Goal: Task Accomplishment & Management: Use online tool/utility

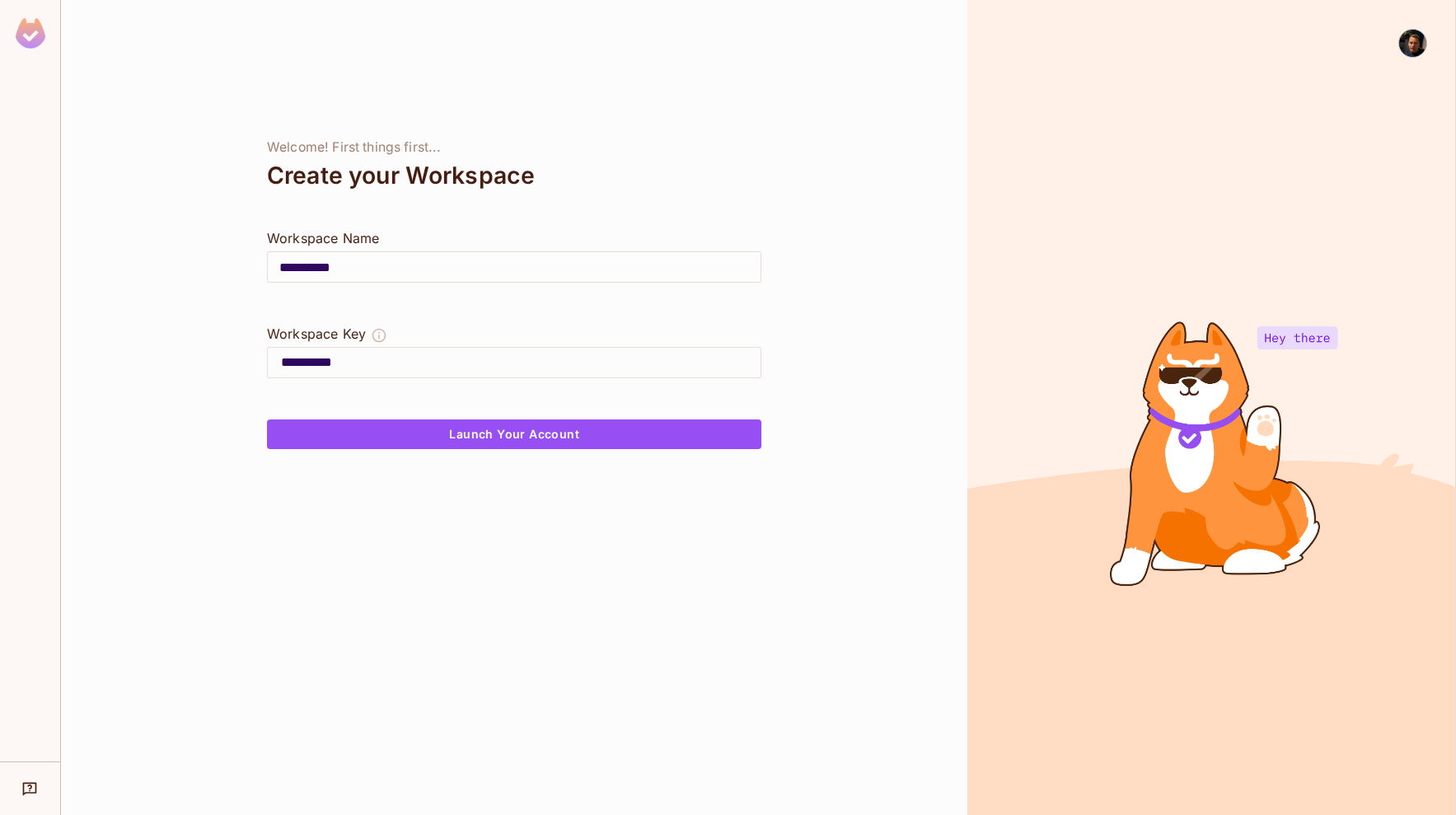
click at [425, 519] on div "**********" at bounding box center [514, 407] width 907 height 815
click at [452, 495] on div "**********" at bounding box center [514, 407] width 907 height 815
click at [502, 430] on button "Launch Your Account" at bounding box center [514, 435] width 494 height 29
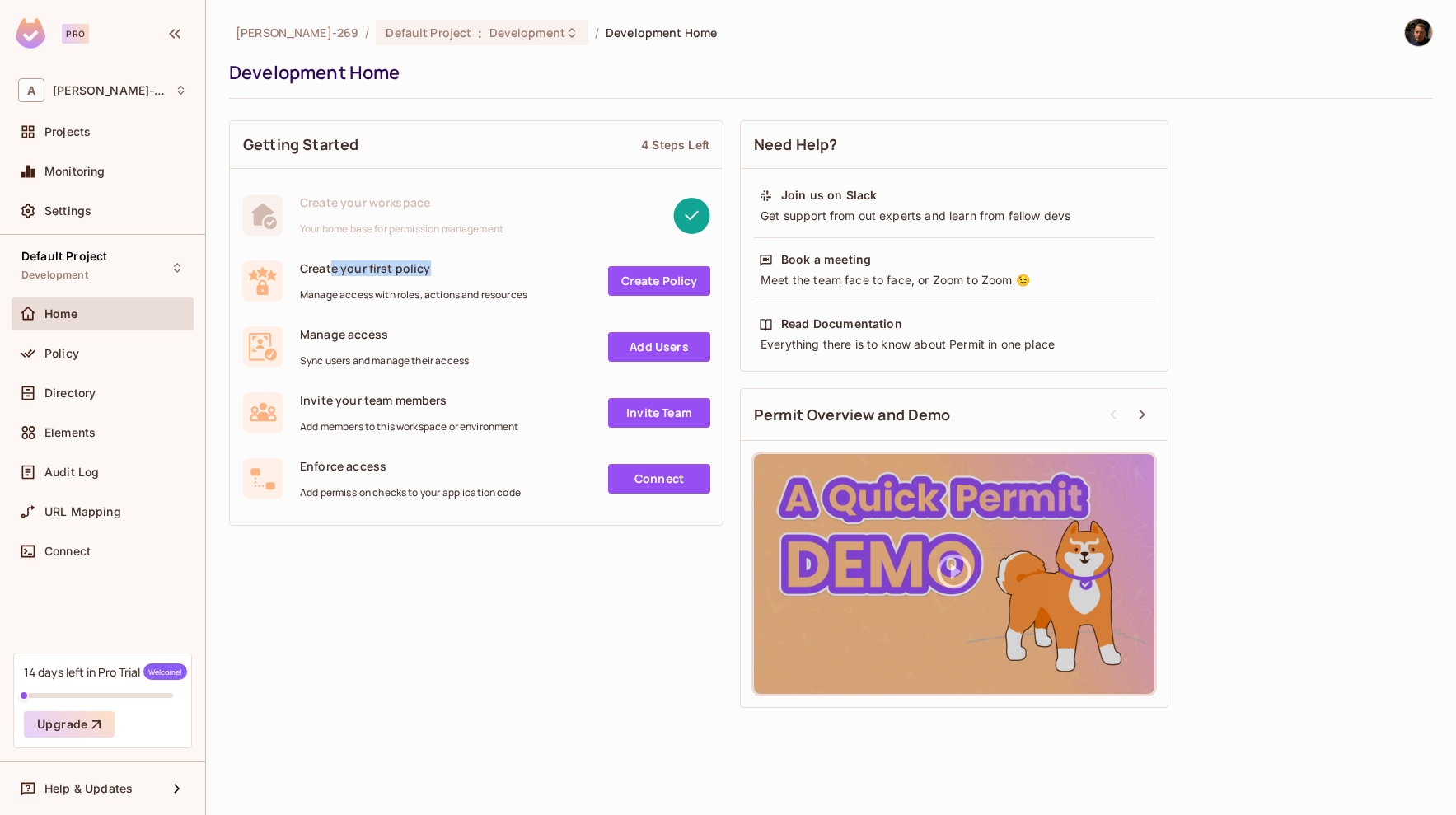
drag, startPoint x: 420, startPoint y: 269, endPoint x: 310, endPoint y: 270, distance: 110.0
click at [312, 270] on span "Create your first policy" at bounding box center [414, 267] width 228 height 16
click at [309, 270] on span "Create your first policy" at bounding box center [414, 267] width 228 height 16
click at [148, 357] on div "Policy" at bounding box center [115, 354] width 142 height 13
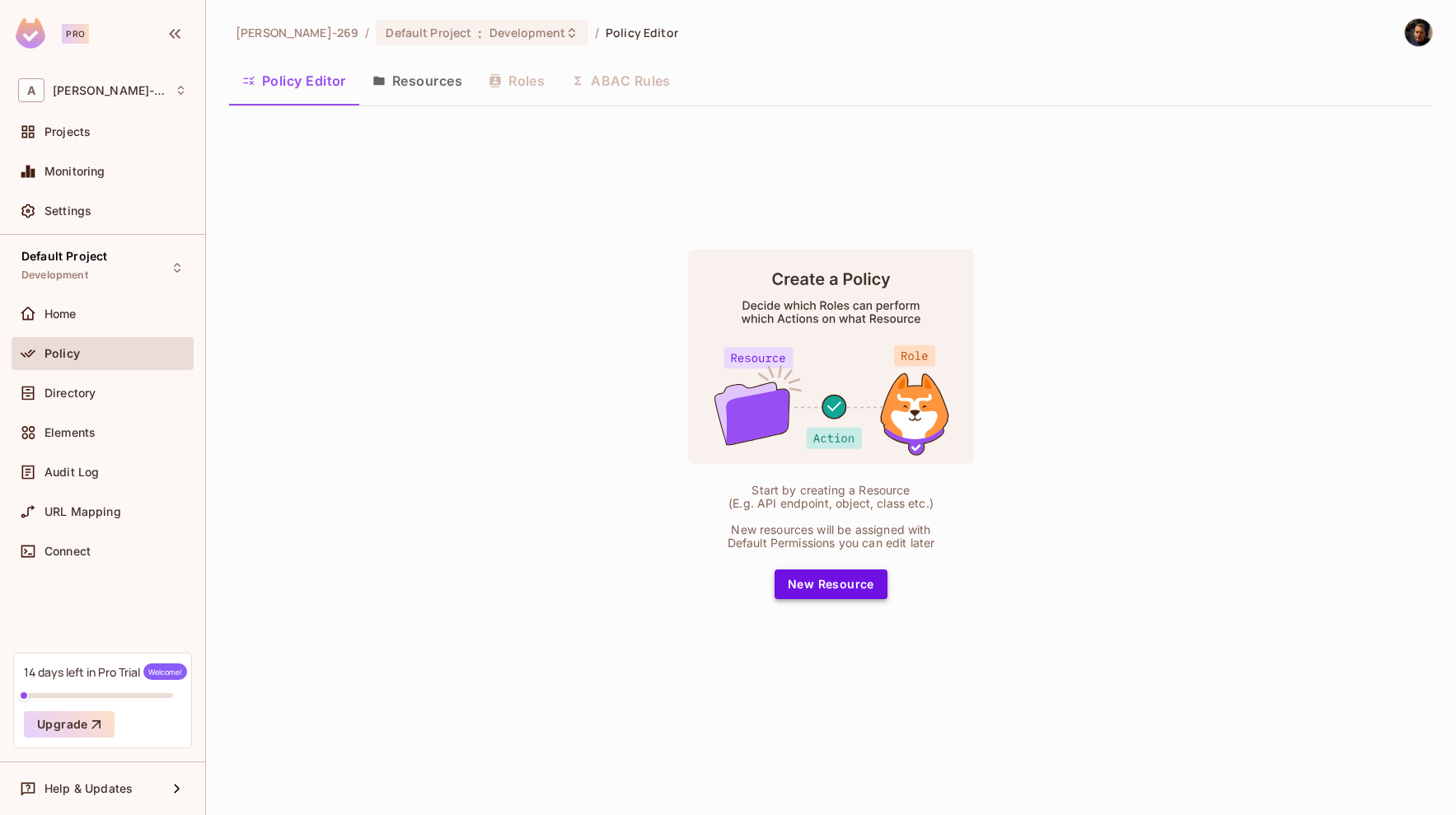
click at [800, 574] on button "New Resource" at bounding box center [830, 584] width 113 height 29
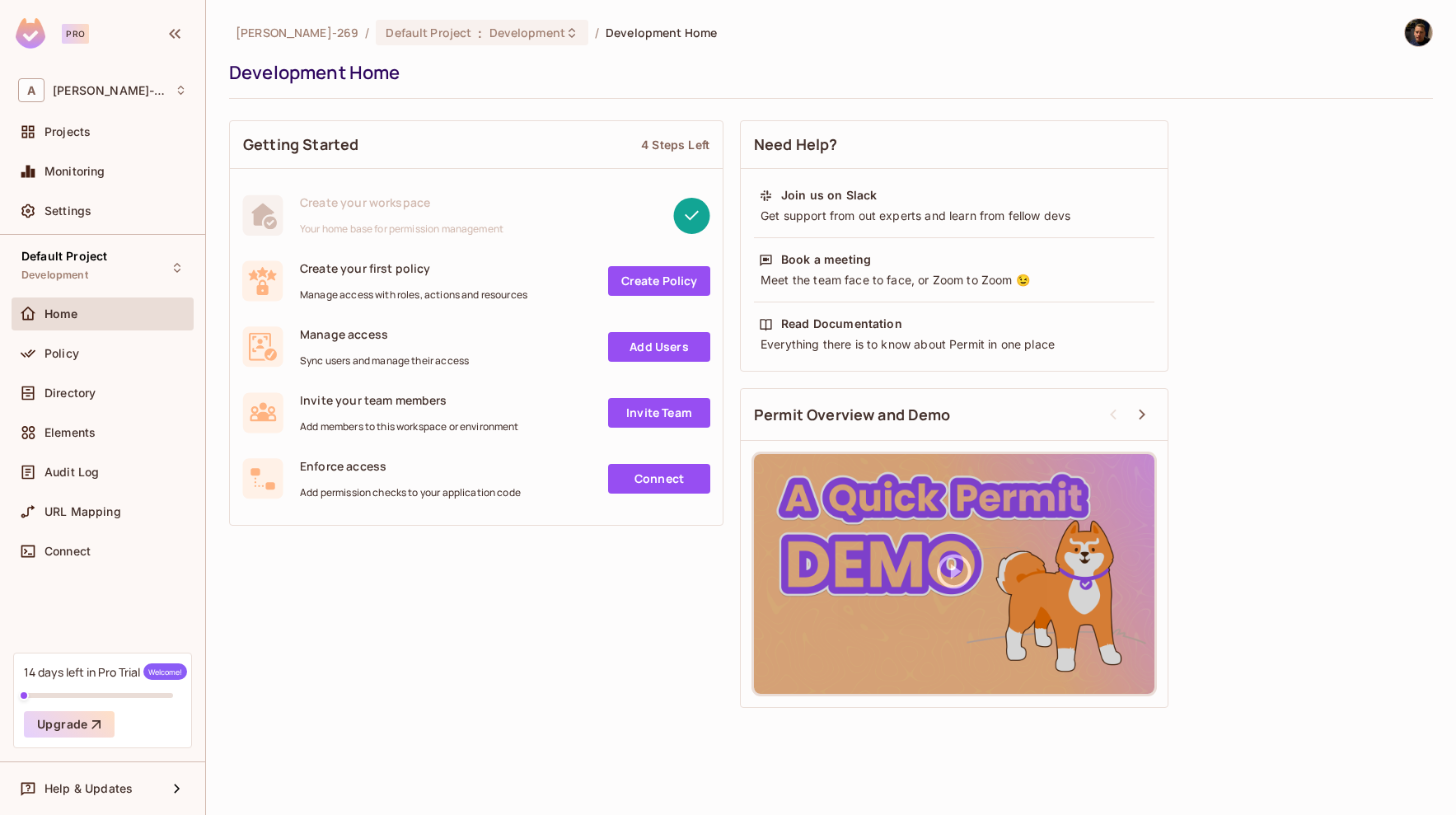
click at [665, 272] on link "Create Policy" at bounding box center [659, 281] width 102 height 29
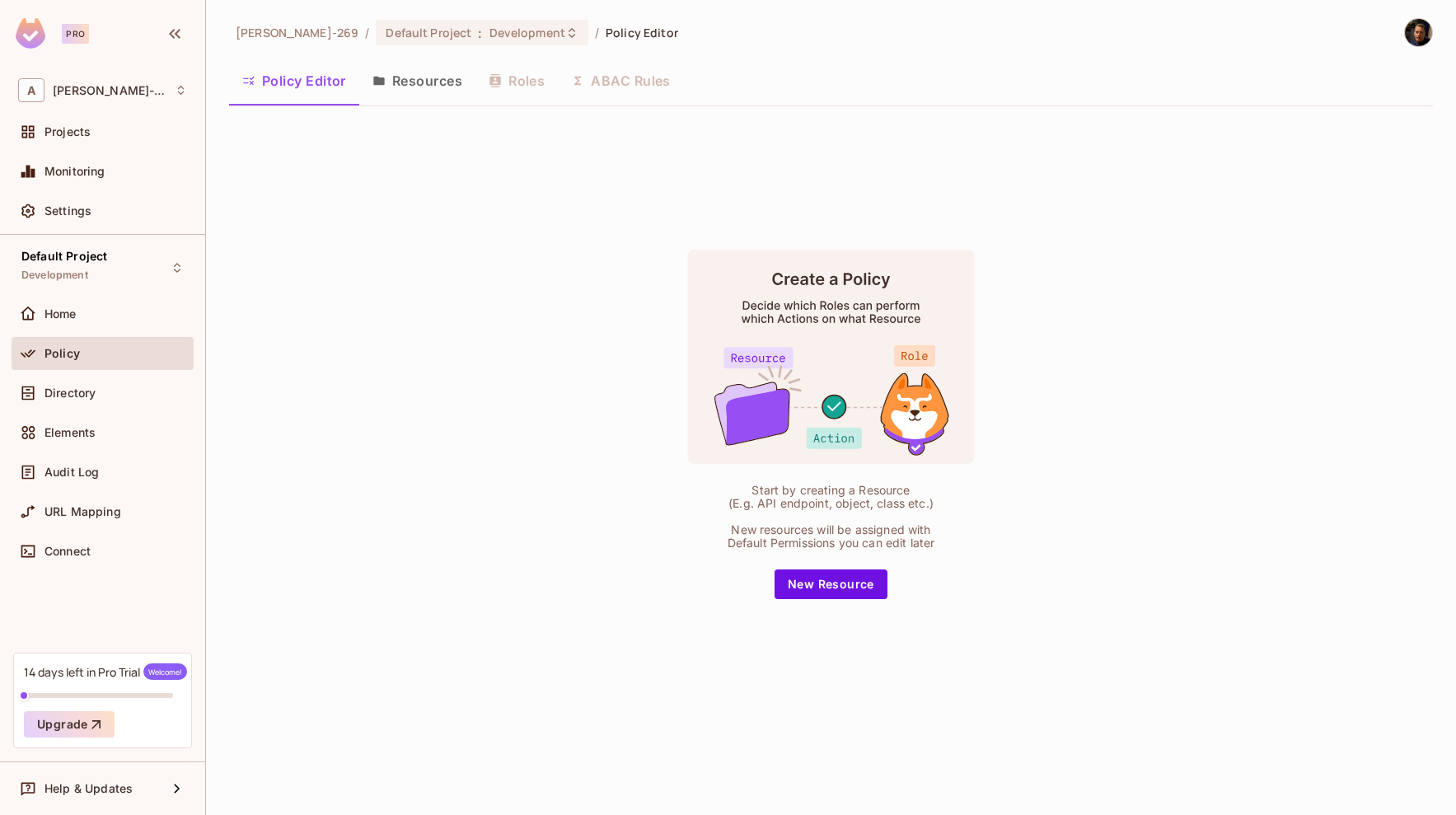
click at [834, 569] on div "Start by creating a Resource (E.g. API endpoint, object, class etc.) New resour…" at bounding box center [831, 424] width 412 height 350
click at [855, 588] on button "New Resource" at bounding box center [830, 584] width 113 height 29
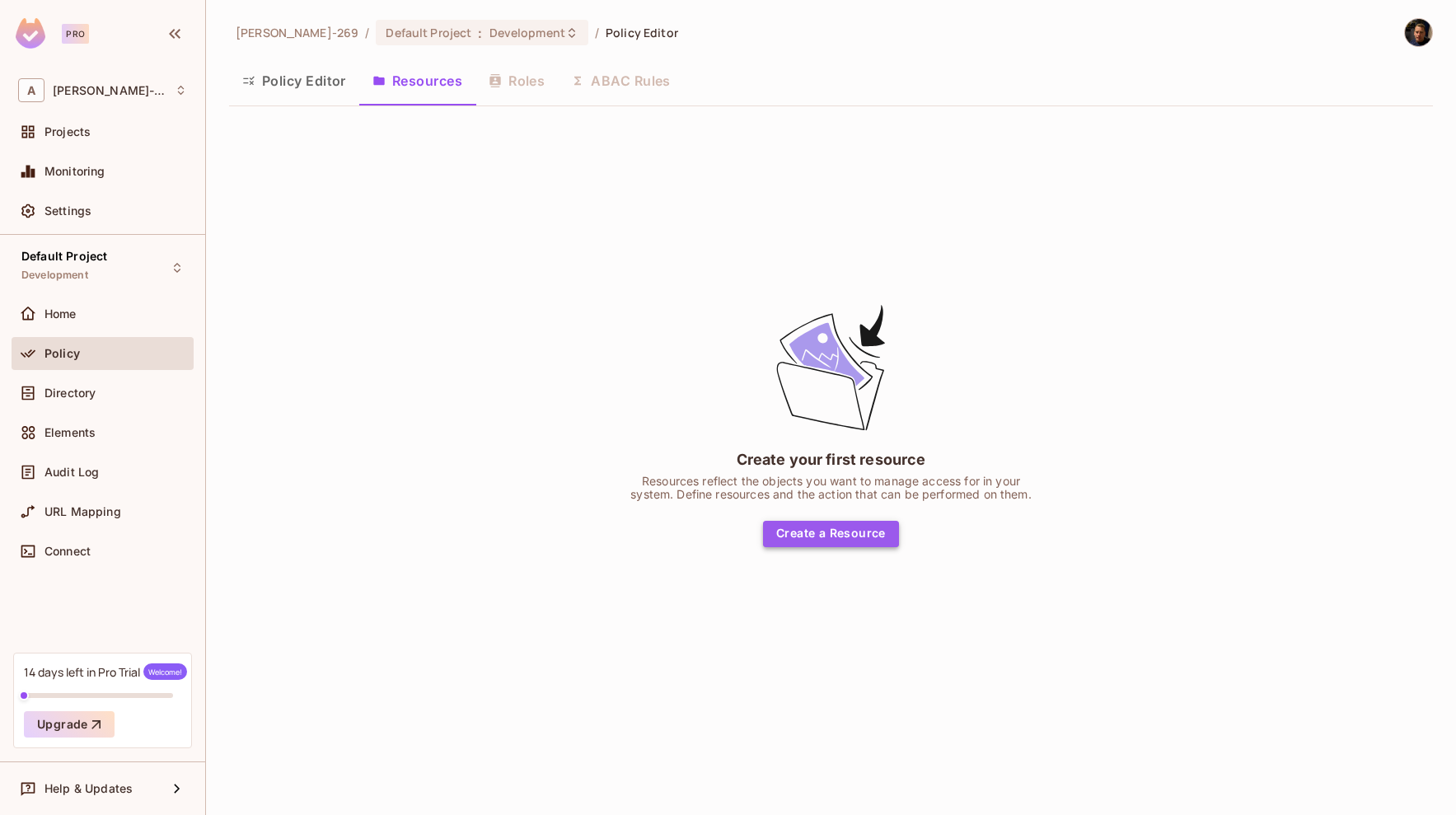
click at [828, 522] on button "Create a Resource" at bounding box center [831, 534] width 136 height 27
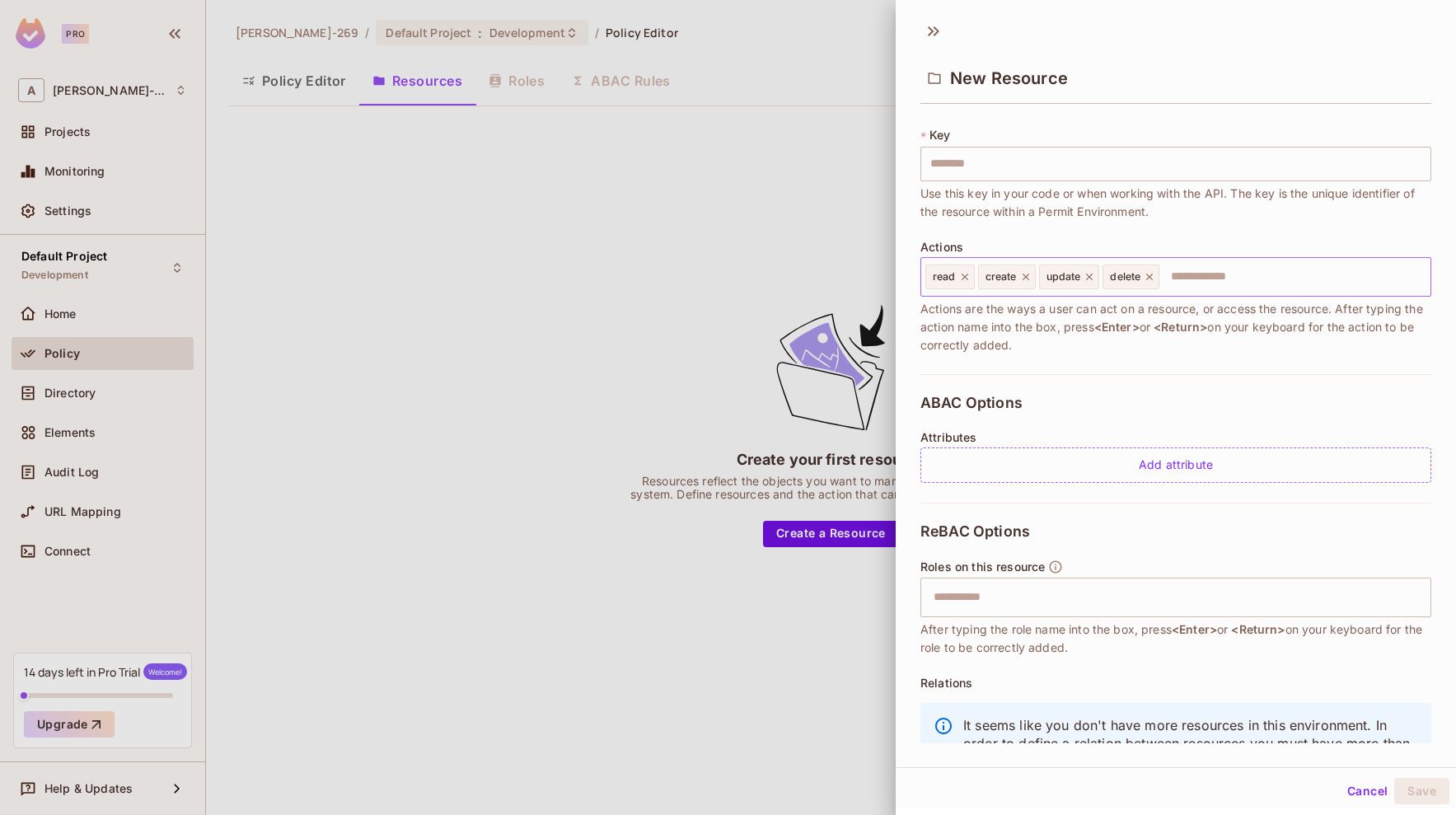
scroll to position [155, 0]
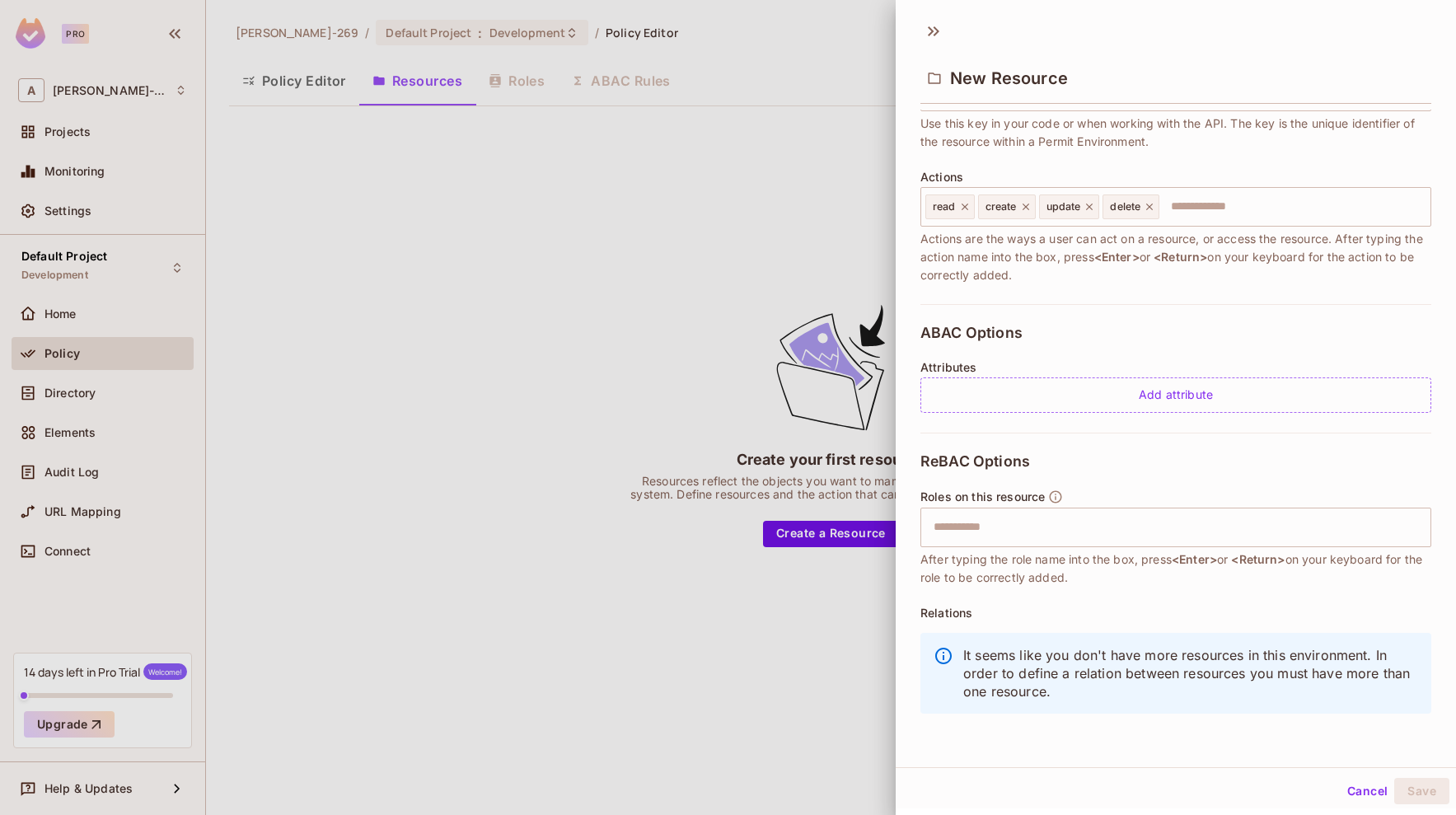
click at [580, 329] on div at bounding box center [728, 407] width 1456 height 815
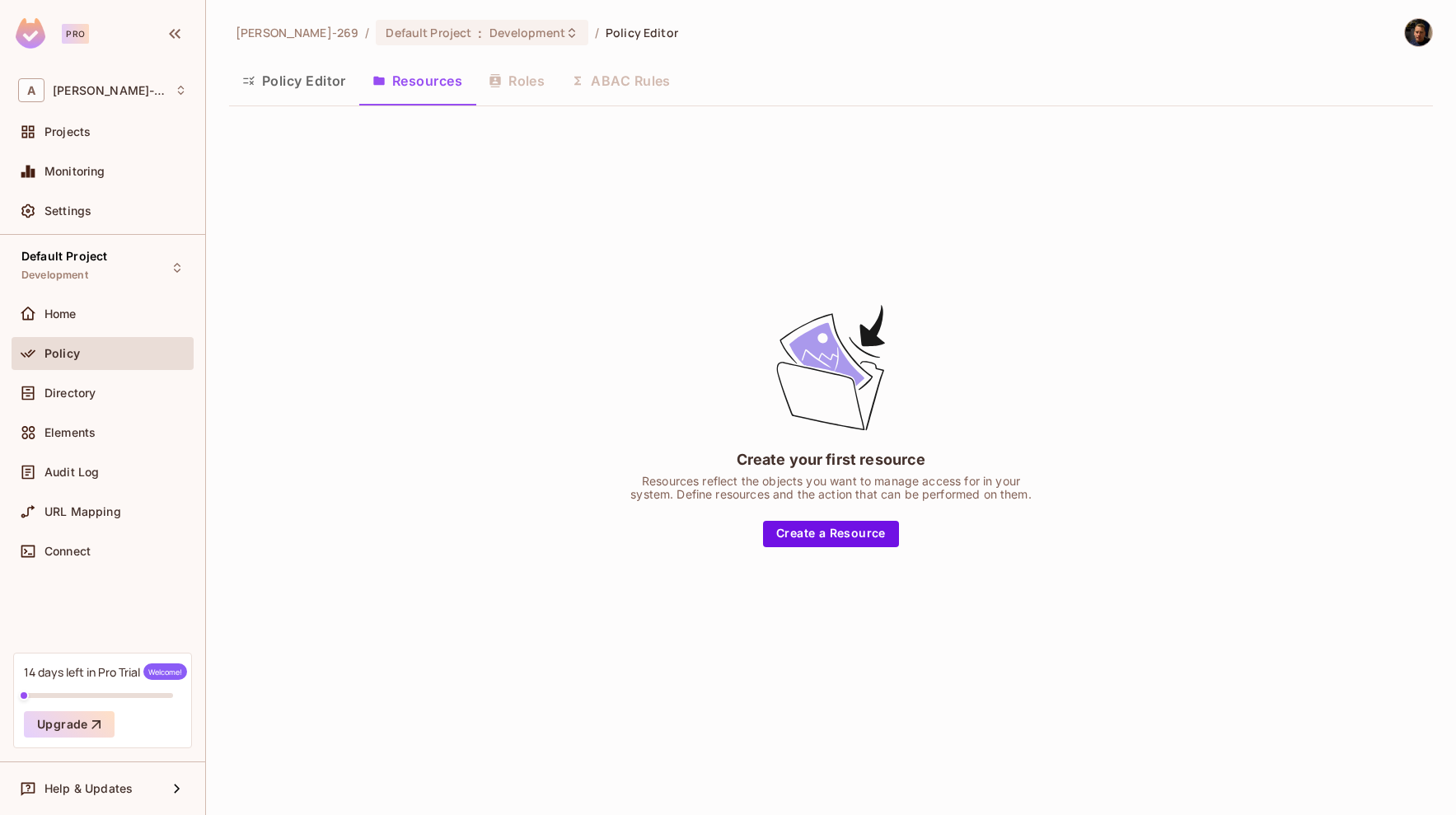
click at [443, 239] on div "Create your first resource Resources reflect the objects you want to manage acc…" at bounding box center [830, 424] width 1204 height 609
click at [85, 96] on span "Adrian-269" at bounding box center [109, 90] width 114 height 13
